Goal: Transaction & Acquisition: Purchase product/service

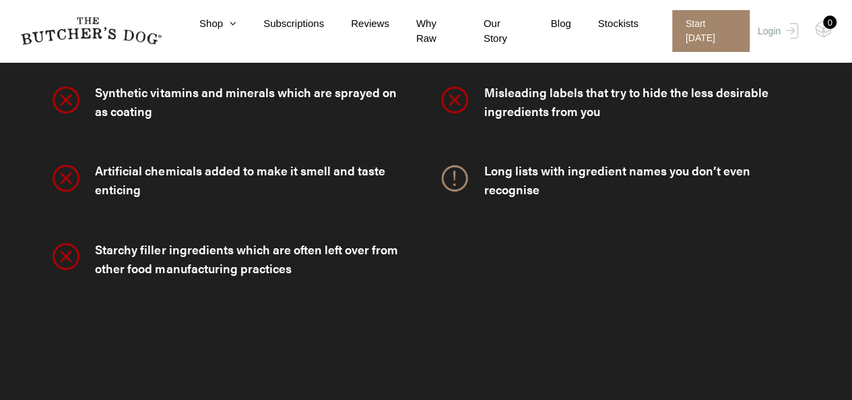
scroll to position [3612, 0]
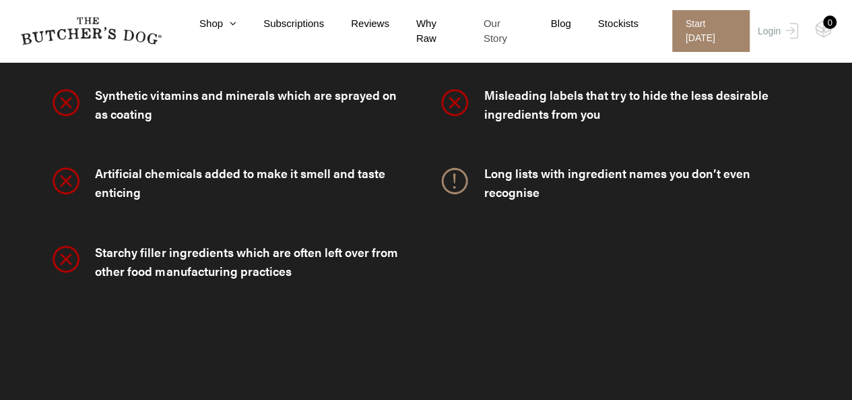
click at [506, 26] on link "Our Story" at bounding box center [490, 31] width 67 height 30
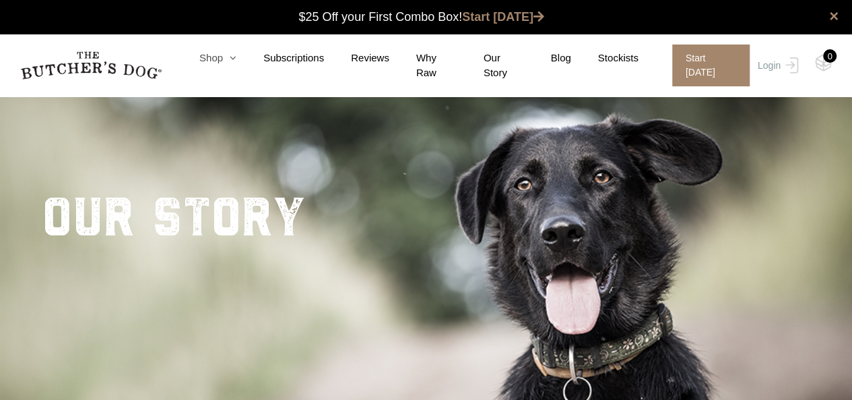
click at [224, 64] on link "Shop" at bounding box center [204, 58] width 64 height 15
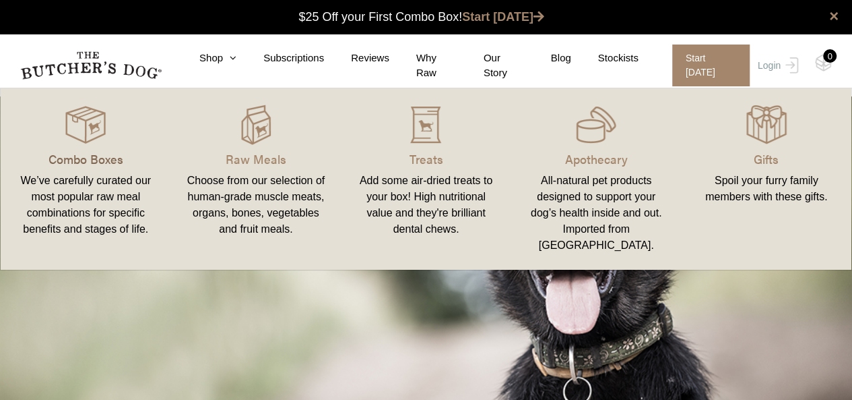
click at [90, 160] on p "Combo Boxes" at bounding box center [86, 159] width 138 height 18
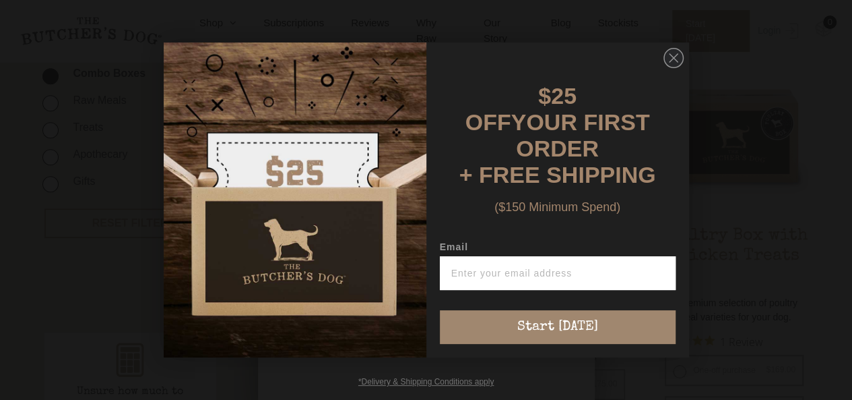
scroll to position [472, 0]
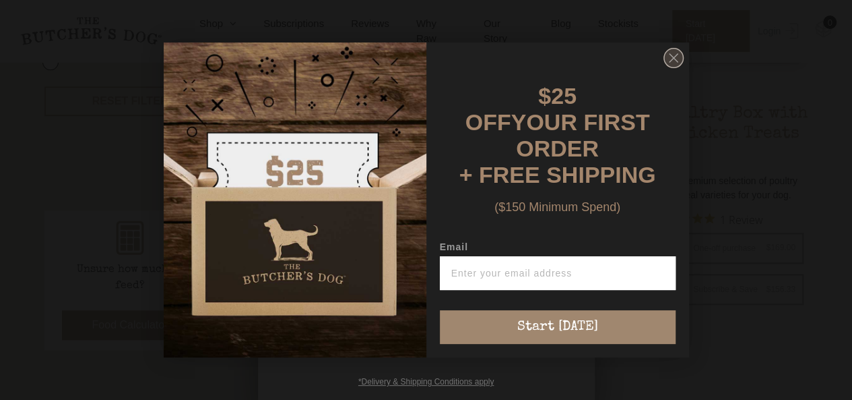
click at [669, 68] on circle "Close dialog" at bounding box center [674, 59] width 20 height 20
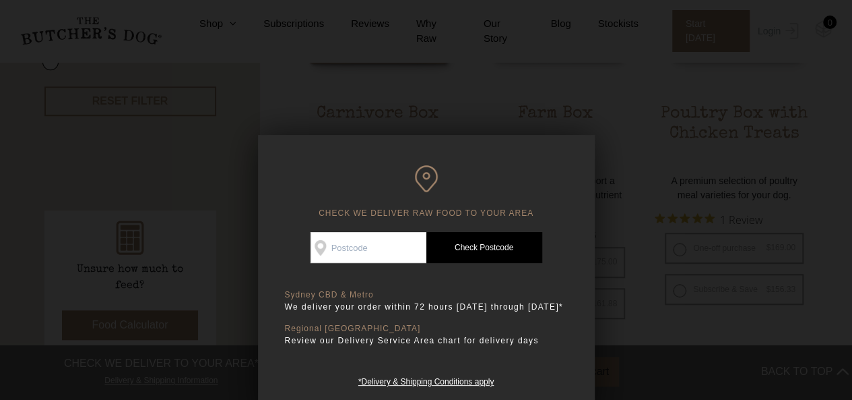
click at [358, 257] on input "Check Availability At" at bounding box center [369, 247] width 116 height 31
type input "2102"
click at [474, 245] on link "Check Postcode" at bounding box center [484, 247] width 116 height 31
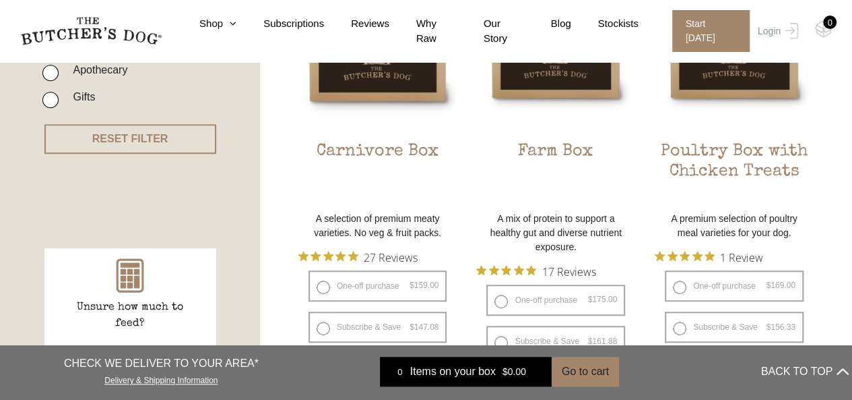
scroll to position [404, 0]
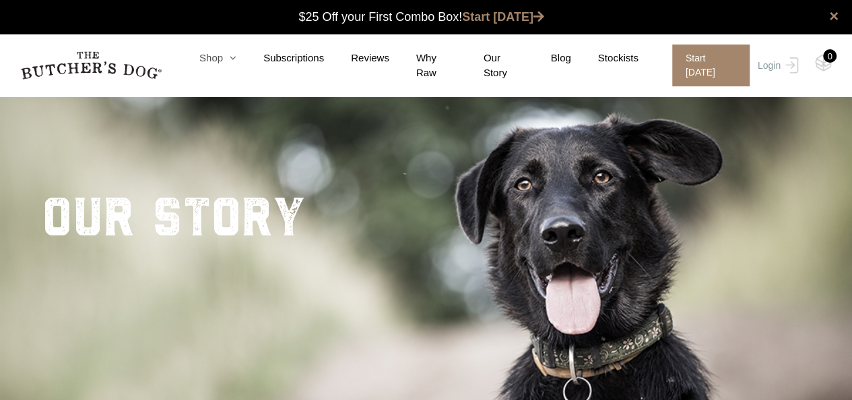
click at [219, 66] on link "Shop" at bounding box center [204, 58] width 64 height 15
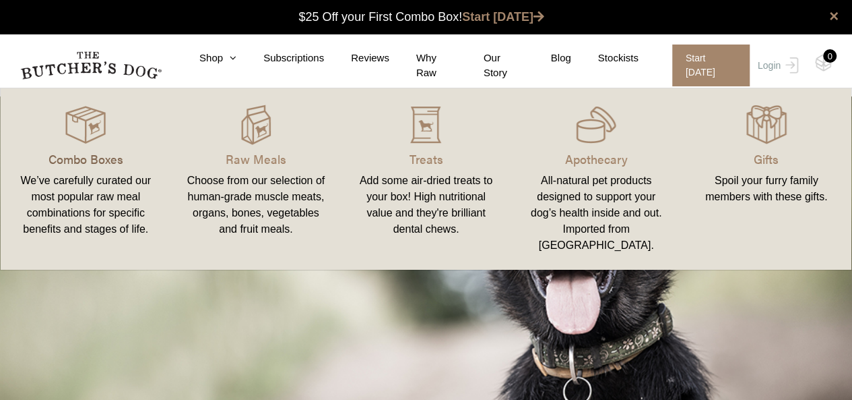
click at [108, 158] on p "Combo Boxes" at bounding box center [86, 159] width 138 height 18
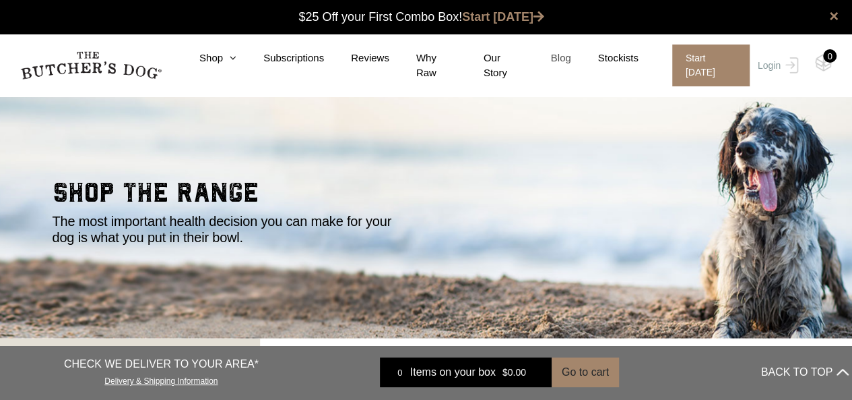
click at [565, 66] on link "Blog" at bounding box center [547, 58] width 47 height 15
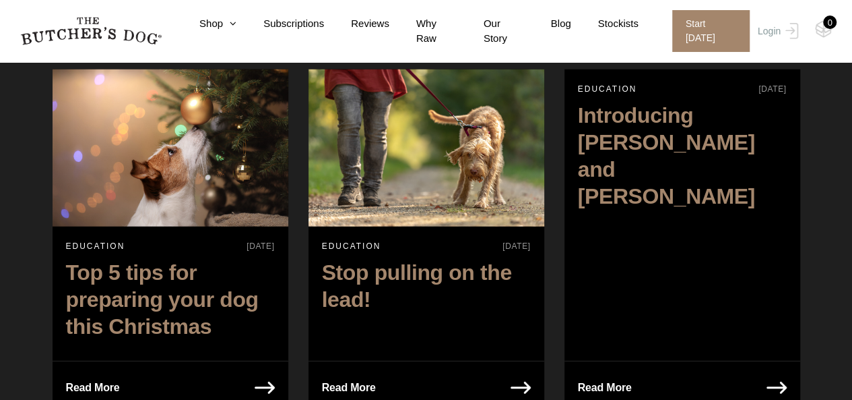
scroll to position [1752, 0]
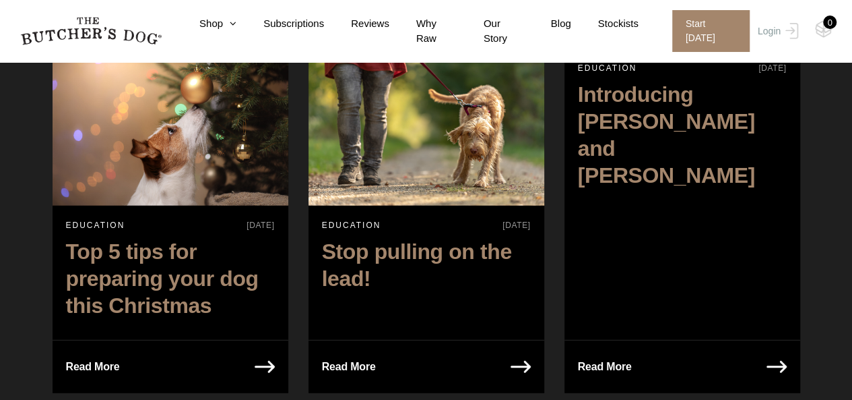
click at [517, 360] on img at bounding box center [521, 366] width 20 height 12
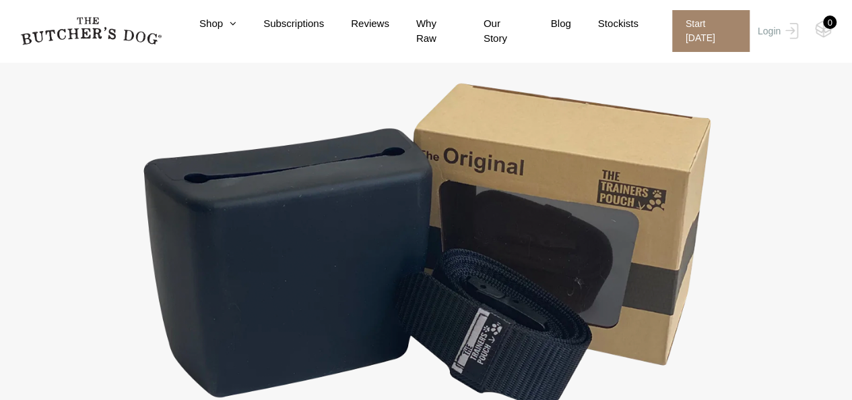
scroll to position [2762, 0]
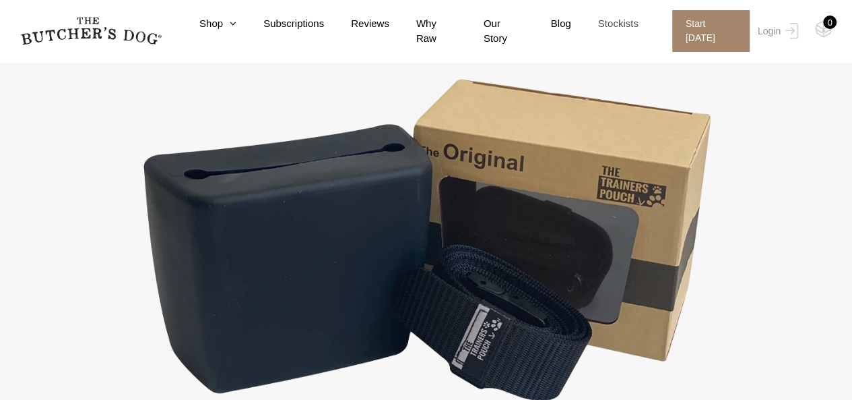
click at [623, 30] on link "Stockists" at bounding box center [604, 23] width 67 height 15
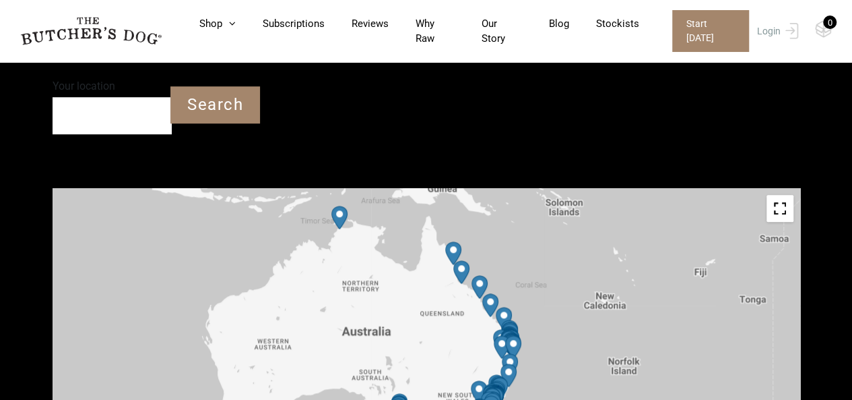
scroll to position [468, 0]
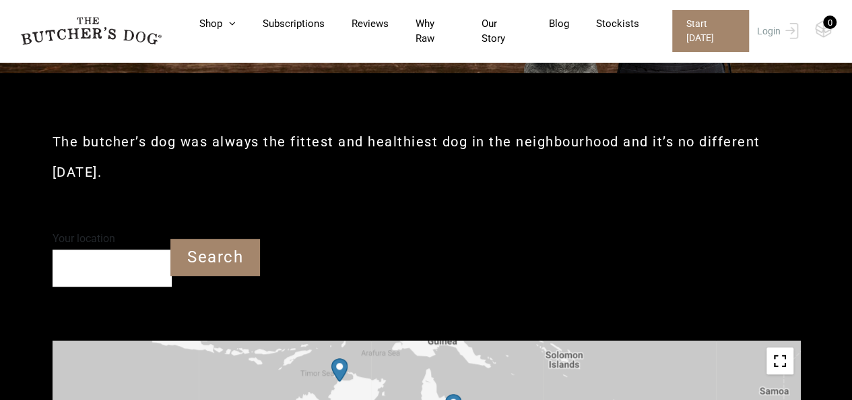
scroll to position [333, 0]
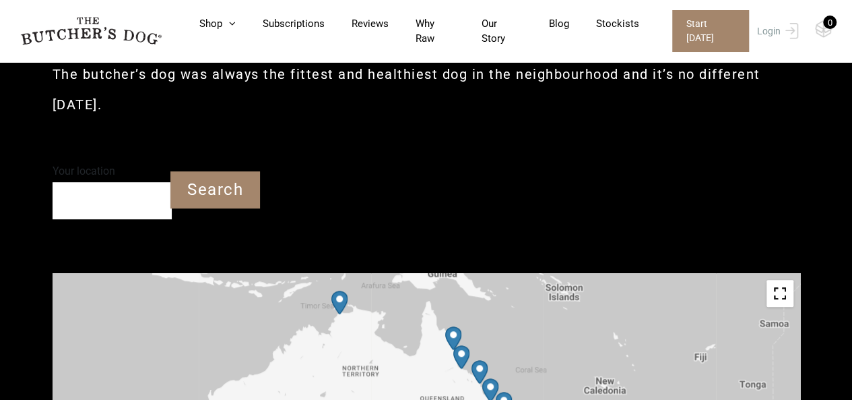
click at [132, 207] on input "Your location" at bounding box center [112, 200] width 119 height 37
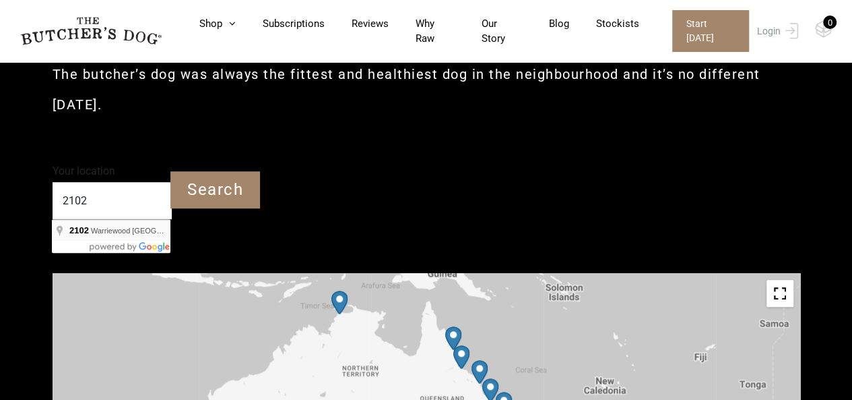
type input "Warriewood DC NSW 2102"
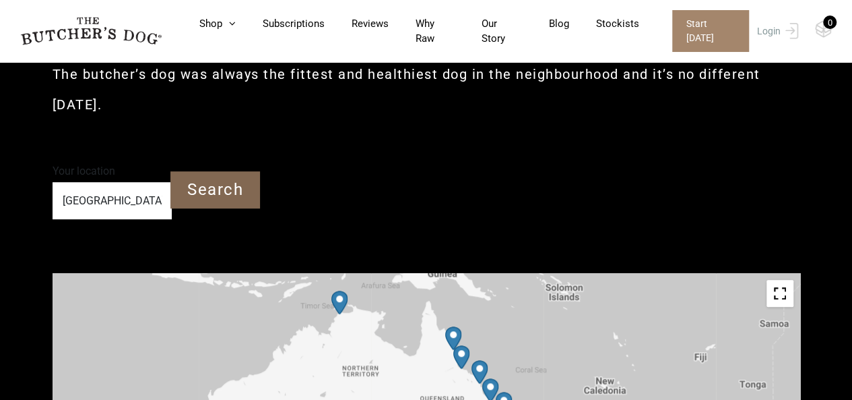
click at [218, 195] on input "Search" at bounding box center [215, 189] width 90 height 37
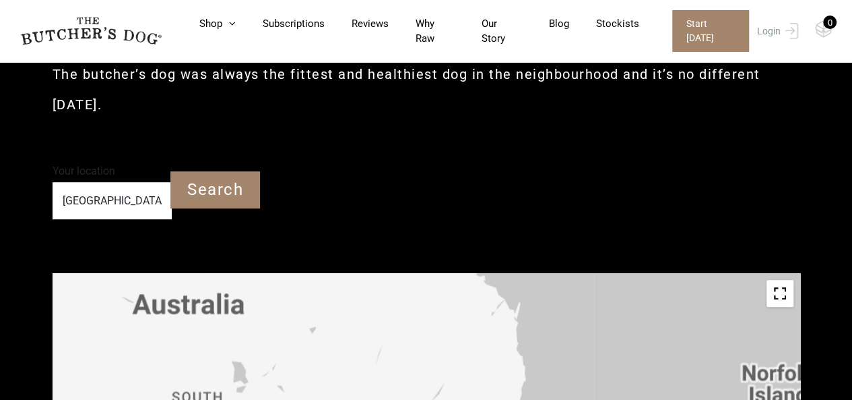
scroll to position [468, 0]
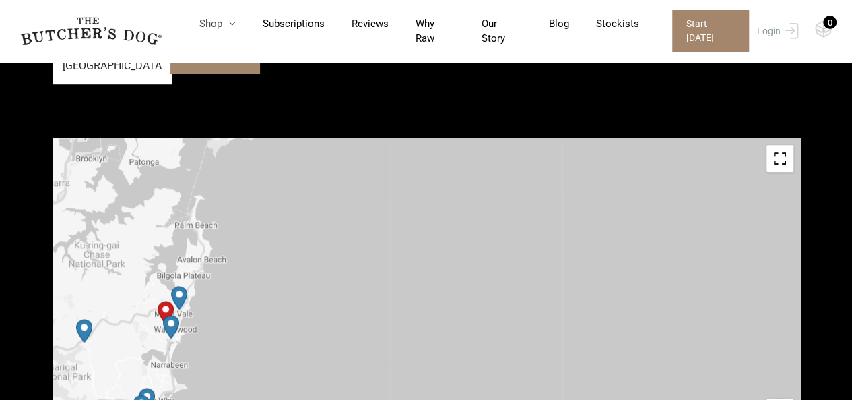
click at [214, 26] on link "Shop" at bounding box center [203, 23] width 63 height 15
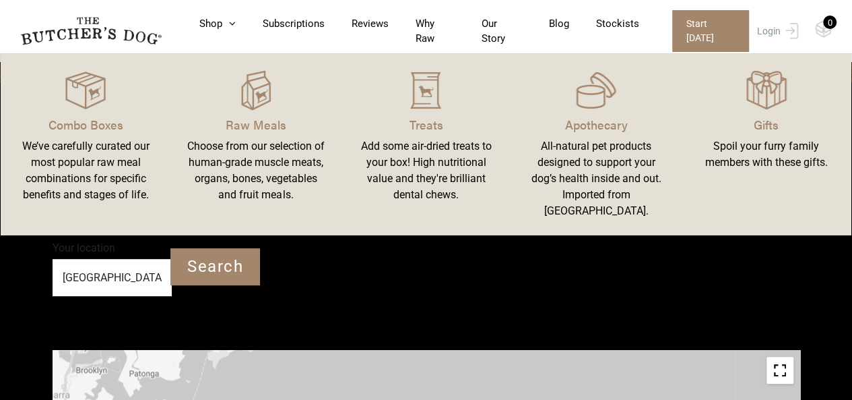
scroll to position [131, 0]
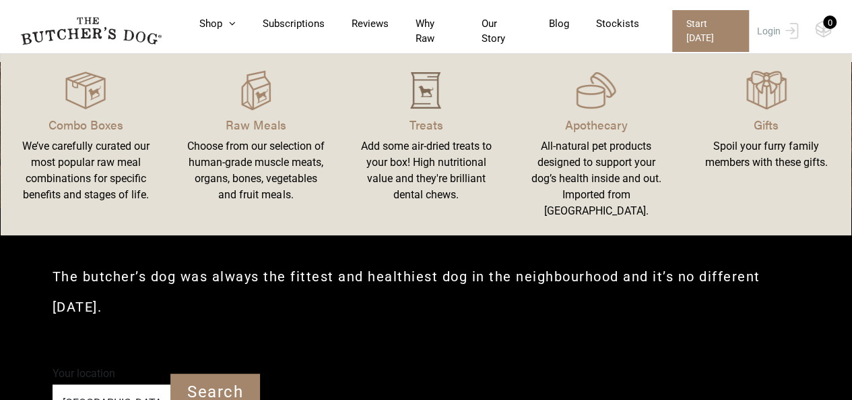
click at [424, 99] on img at bounding box center [426, 90] width 40 height 40
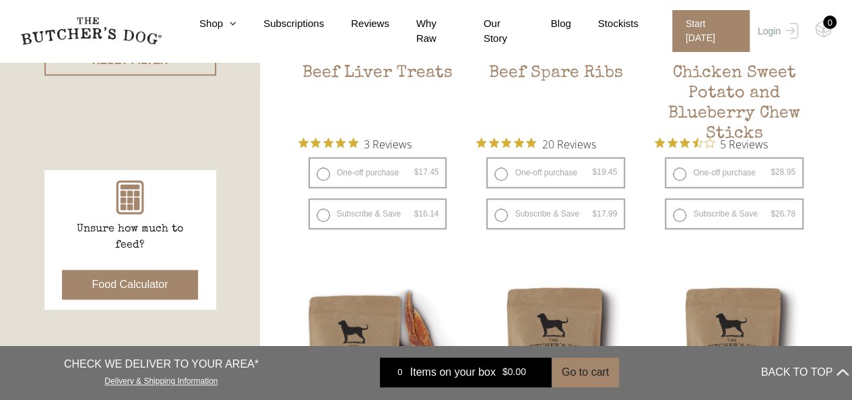
scroll to position [472, 0]
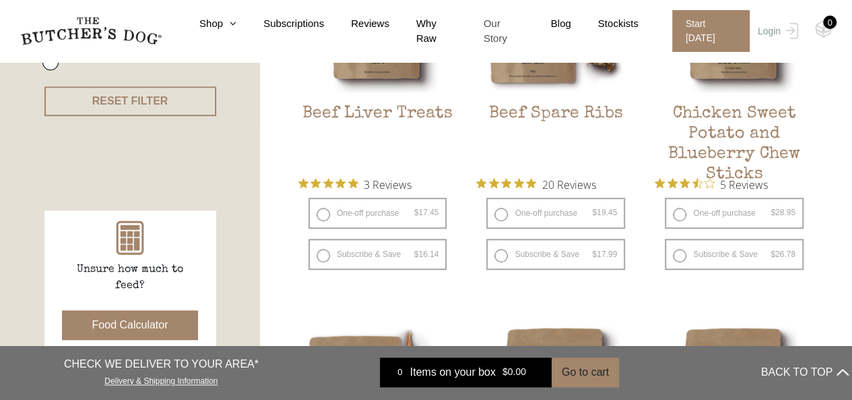
click at [507, 30] on link "Our Story" at bounding box center [490, 31] width 67 height 30
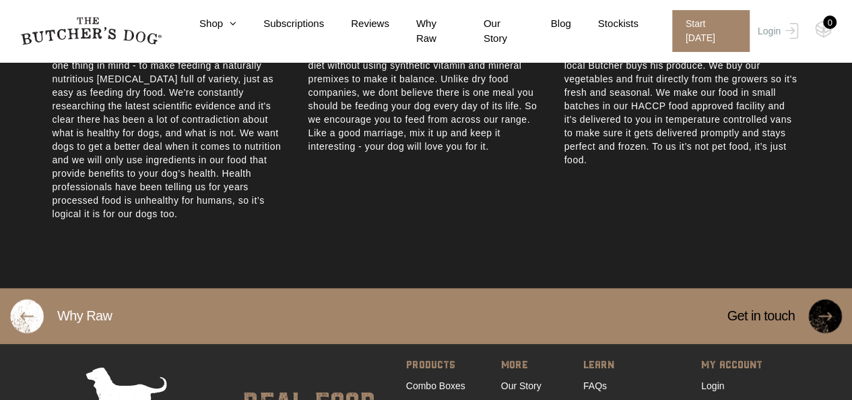
scroll to position [808, 0]
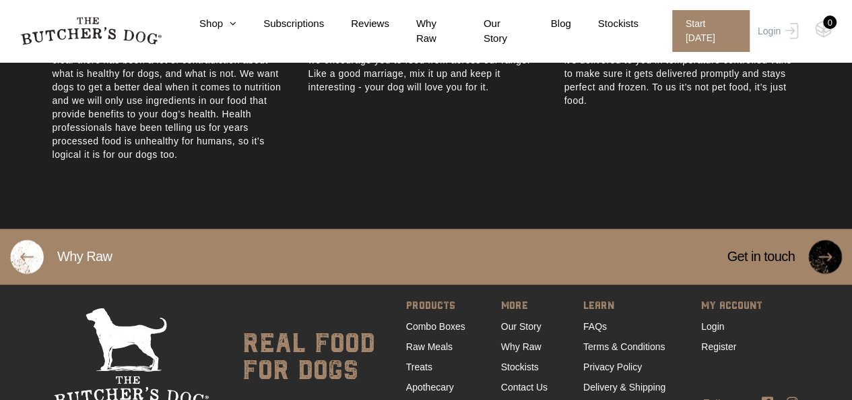
click at [826, 249] on img at bounding box center [825, 256] width 34 height 34
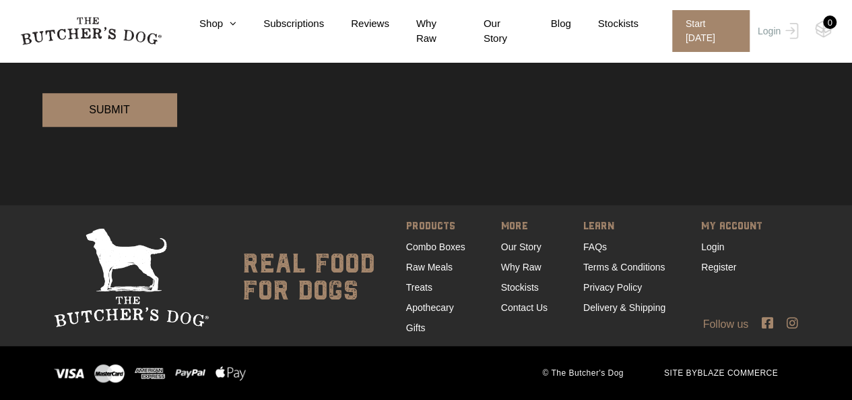
scroll to position [543, 0]
click at [590, 249] on link "FAQs" at bounding box center [595, 246] width 24 height 11
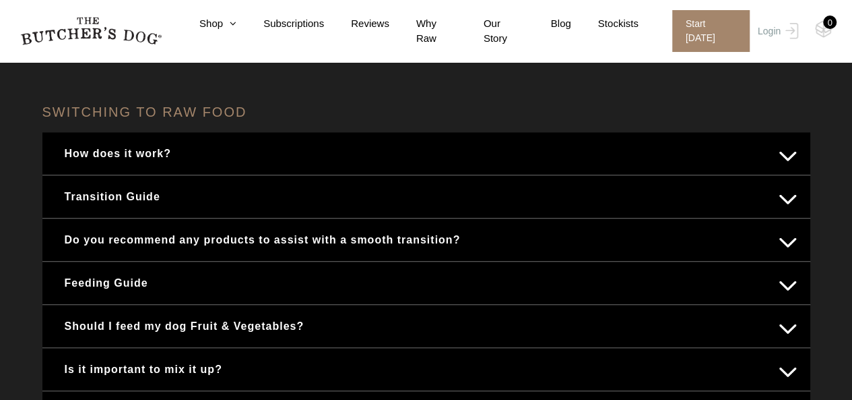
scroll to position [539, 0]
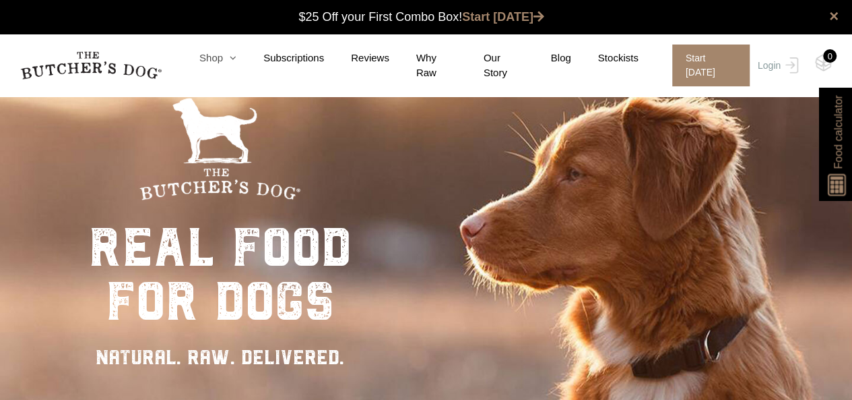
click at [229, 65] on link "Shop" at bounding box center [204, 58] width 64 height 15
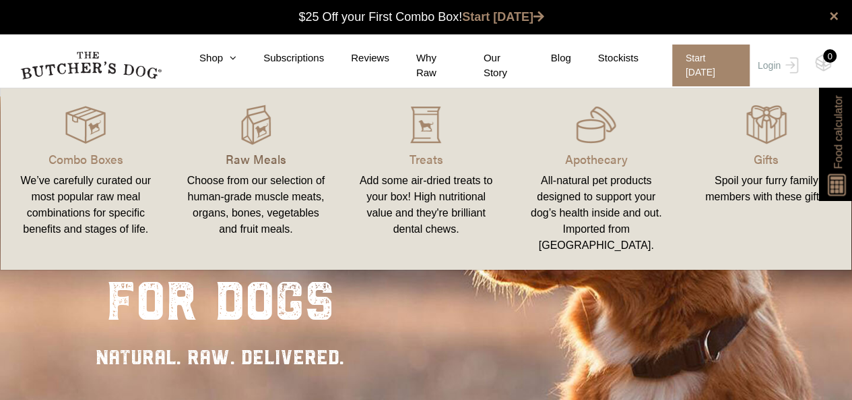
click at [268, 158] on p "Raw Meals" at bounding box center [256, 159] width 138 height 18
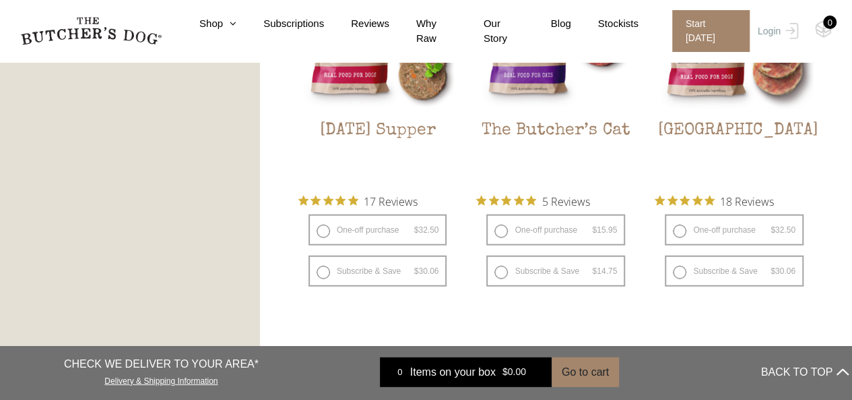
scroll to position [1684, 0]
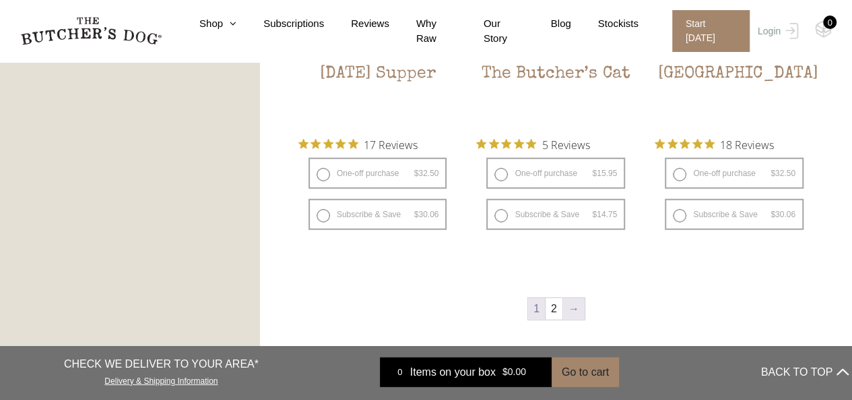
click at [567, 309] on link "→" at bounding box center [574, 309] width 22 height 22
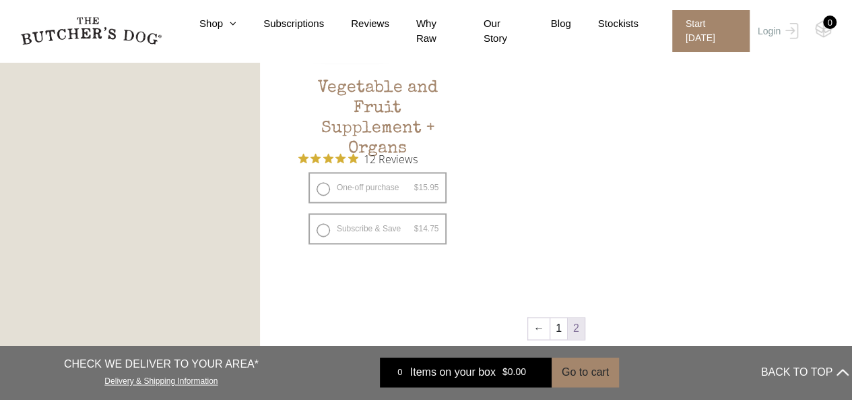
scroll to position [911, 0]
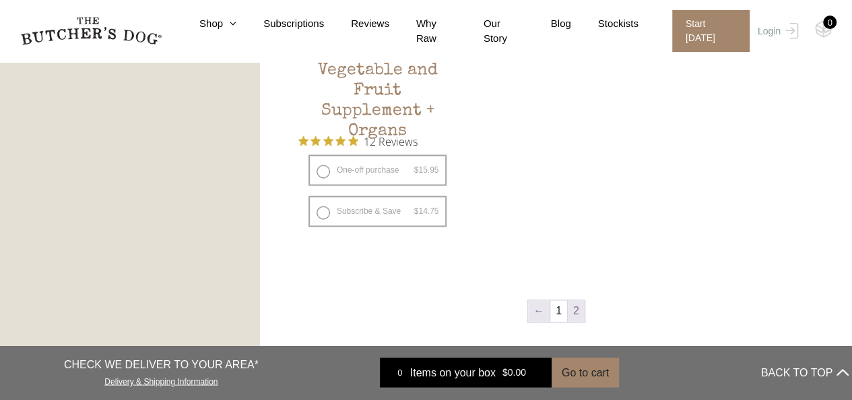
click at [544, 312] on link "←" at bounding box center [539, 311] width 22 height 22
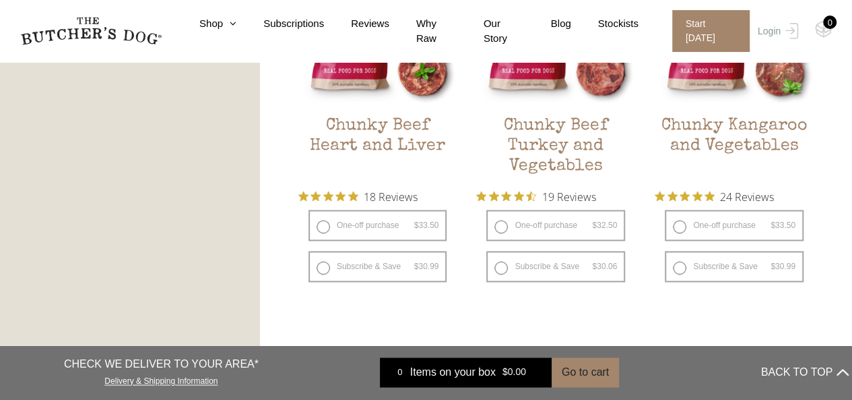
scroll to position [911, 0]
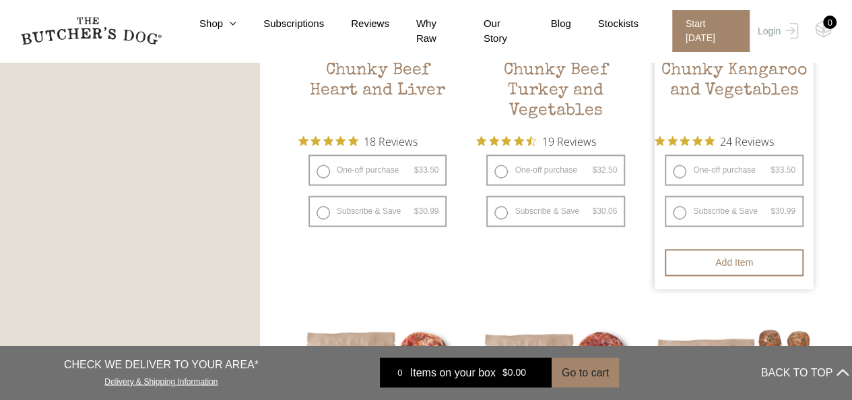
click at [709, 73] on h2 "Chunky Kangaroo and Vegetables" at bounding box center [734, 92] width 159 height 63
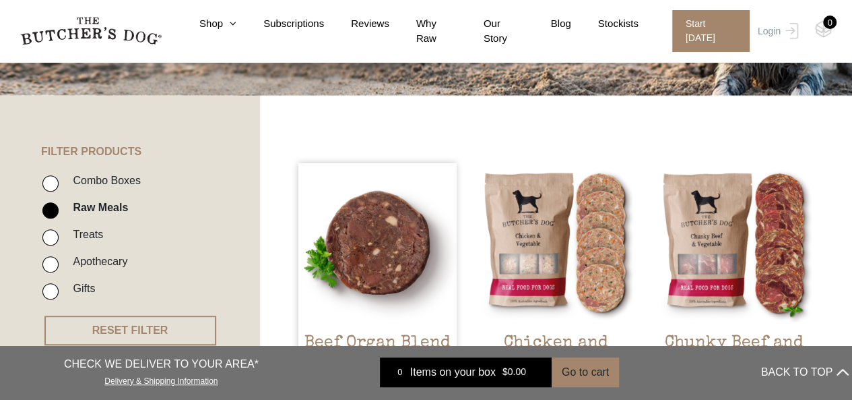
scroll to position [237, 0]
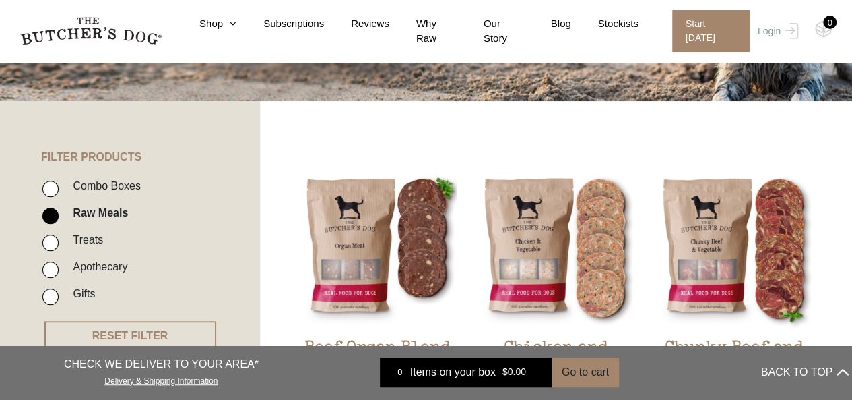
click at [49, 185] on input "Combo Boxes" at bounding box center [50, 189] width 16 height 16
checkbox input "true"
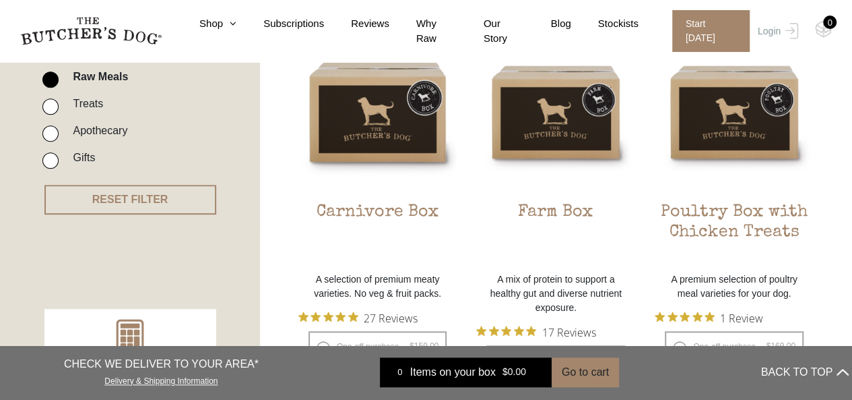
scroll to position [372, 0]
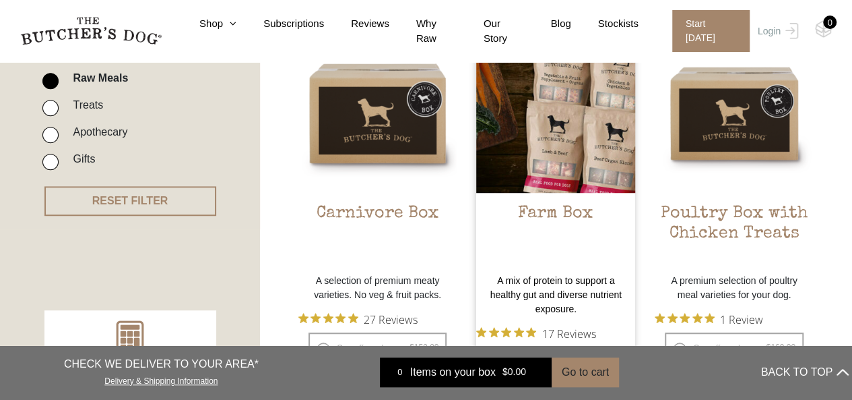
click at [554, 208] on h2 "Farm Box" at bounding box center [555, 234] width 159 height 63
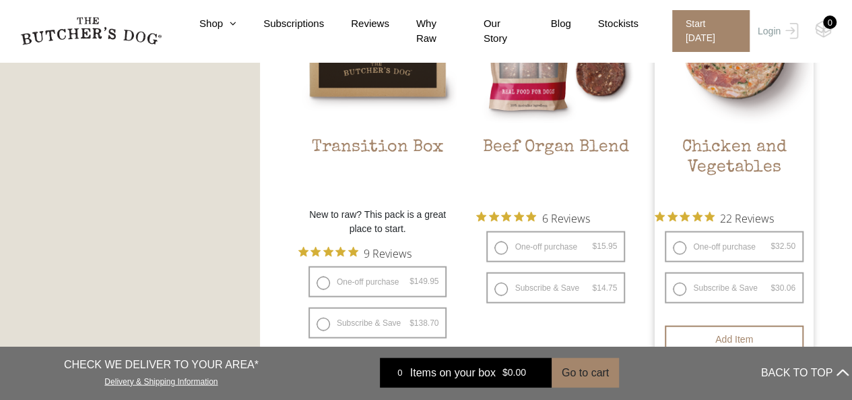
scroll to position [1248, 0]
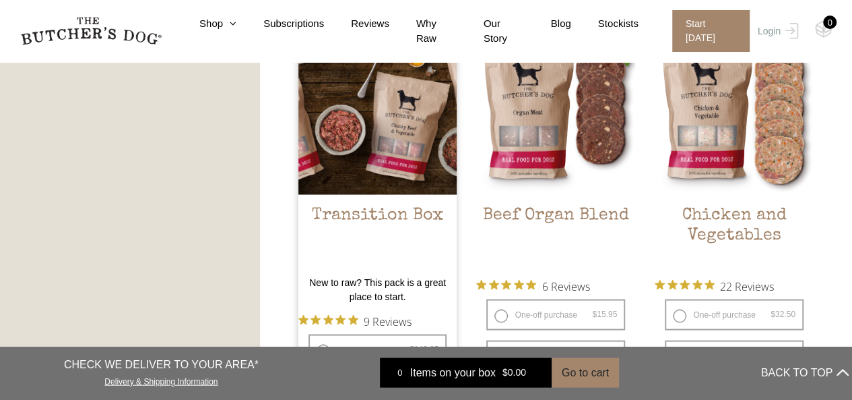
click at [388, 214] on h2 "Transition Box" at bounding box center [377, 236] width 159 height 63
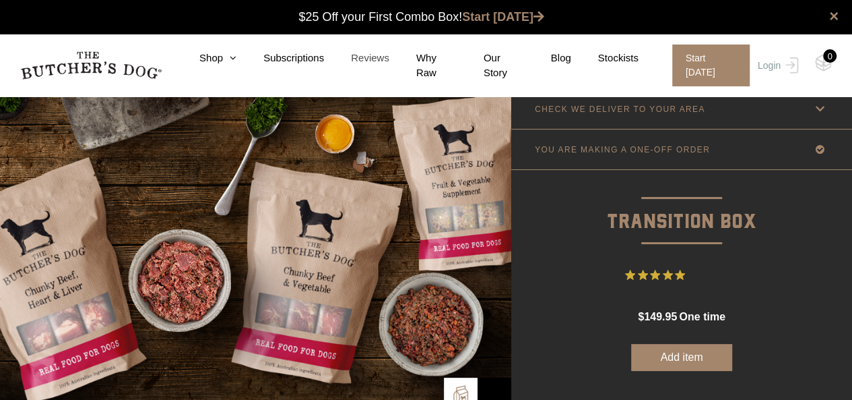
click at [367, 64] on link "Reviews" at bounding box center [356, 58] width 65 height 15
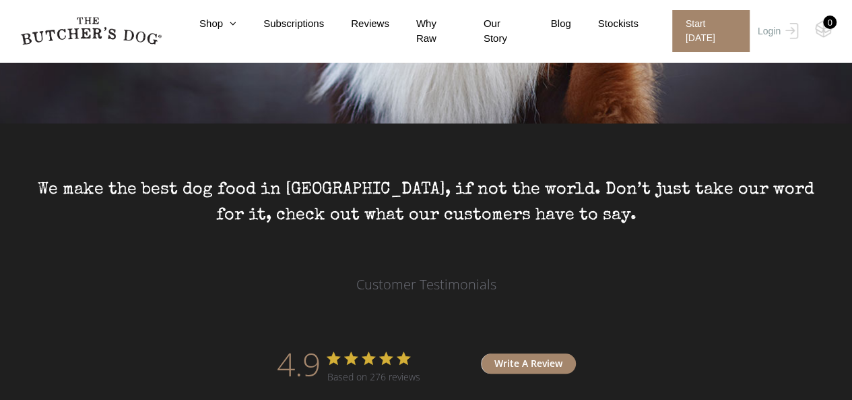
scroll to position [472, 0]
